Goal: Transaction & Acquisition: Purchase product/service

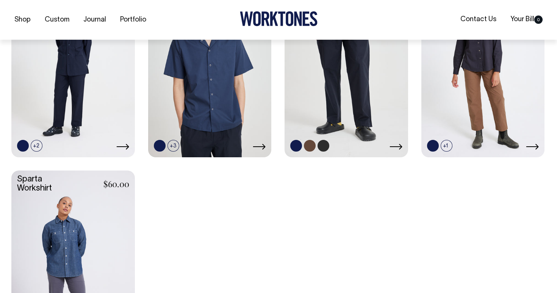
click at [378, 90] on link at bounding box center [345, 64] width 123 height 183
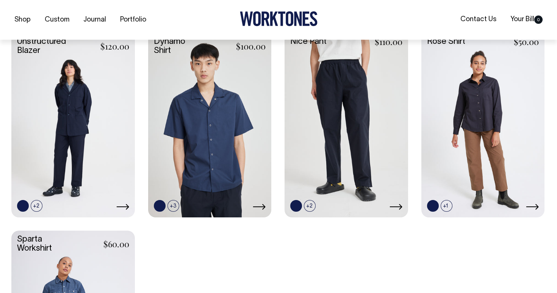
scroll to position [221, 0]
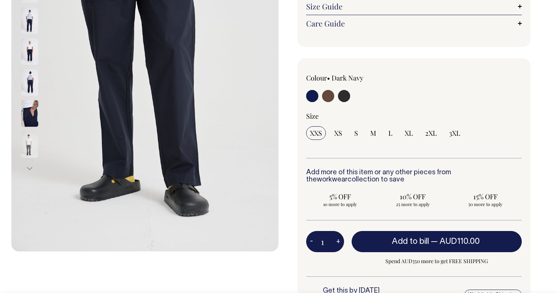
scroll to position [189, 0]
click at [31, 75] on img at bounding box center [29, 82] width 17 height 27
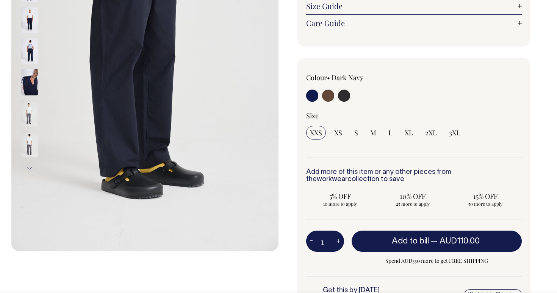
click at [29, 20] on img at bounding box center [29, 20] width 17 height 27
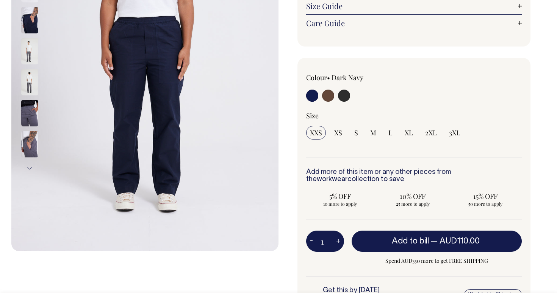
click at [28, 50] on img at bounding box center [29, 51] width 17 height 27
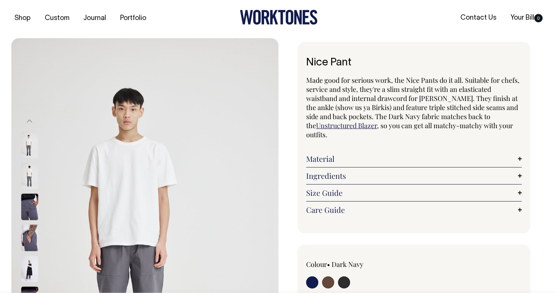
scroll to position [1, 0]
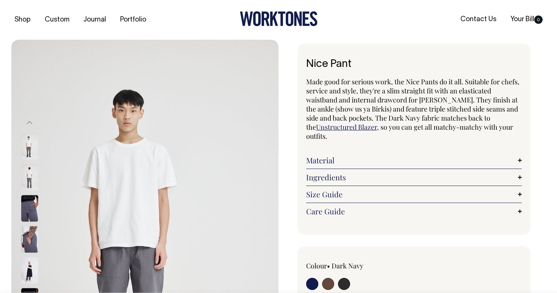
click at [31, 139] on img at bounding box center [29, 147] width 17 height 27
click at [29, 148] on img at bounding box center [29, 147] width 17 height 27
click at [32, 185] on img at bounding box center [29, 178] width 17 height 27
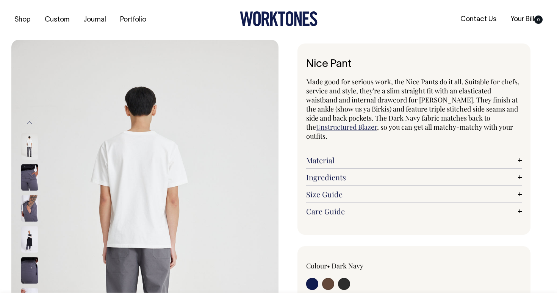
click at [32, 120] on button "Previous" at bounding box center [29, 122] width 11 height 17
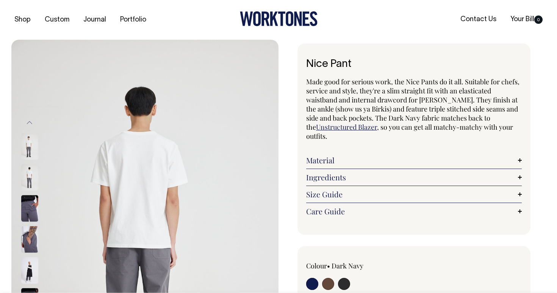
click at [32, 120] on button "Previous" at bounding box center [29, 122] width 11 height 17
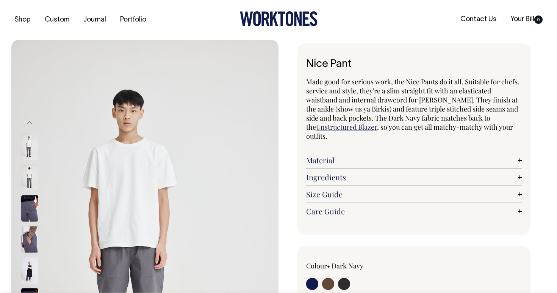
click at [32, 120] on button "Previous" at bounding box center [29, 122] width 11 height 17
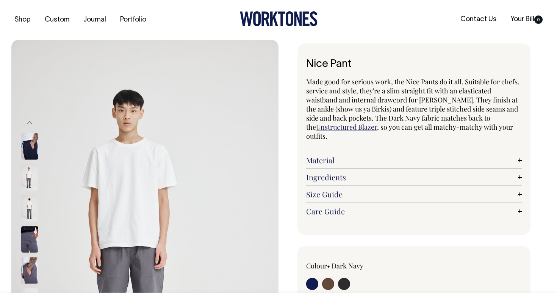
click at [32, 120] on button "Previous" at bounding box center [29, 122] width 11 height 17
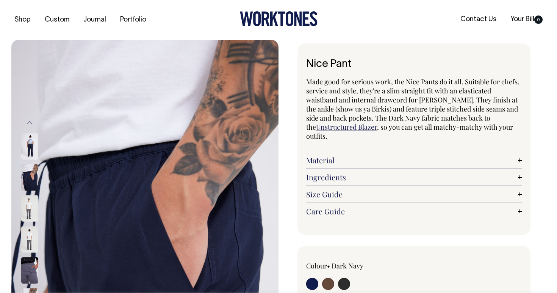
click at [32, 120] on button "Previous" at bounding box center [29, 122] width 11 height 17
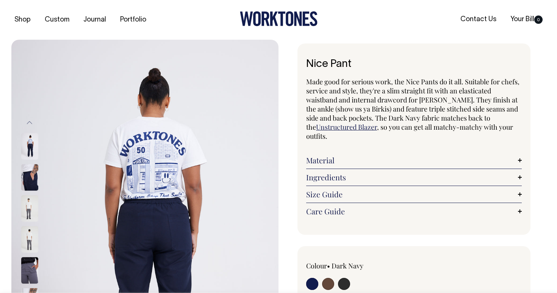
click at [31, 142] on img at bounding box center [29, 147] width 17 height 27
click at [32, 123] on button "Previous" at bounding box center [29, 122] width 11 height 17
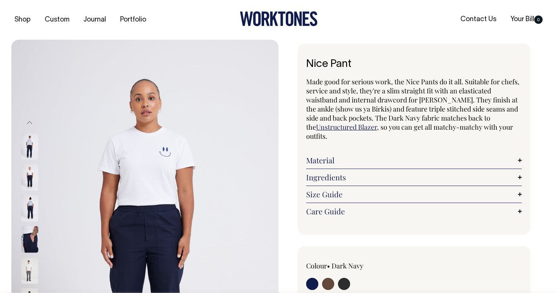
click at [32, 123] on button "Previous" at bounding box center [29, 122] width 11 height 17
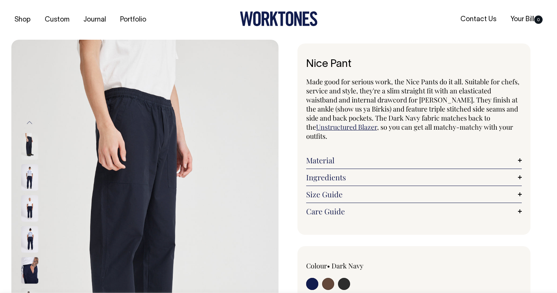
click at [28, 150] on img at bounding box center [29, 147] width 17 height 27
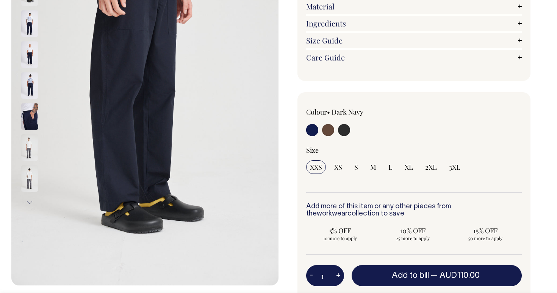
scroll to position [155, 0]
